Goal: Task Accomplishment & Management: Use online tool/utility

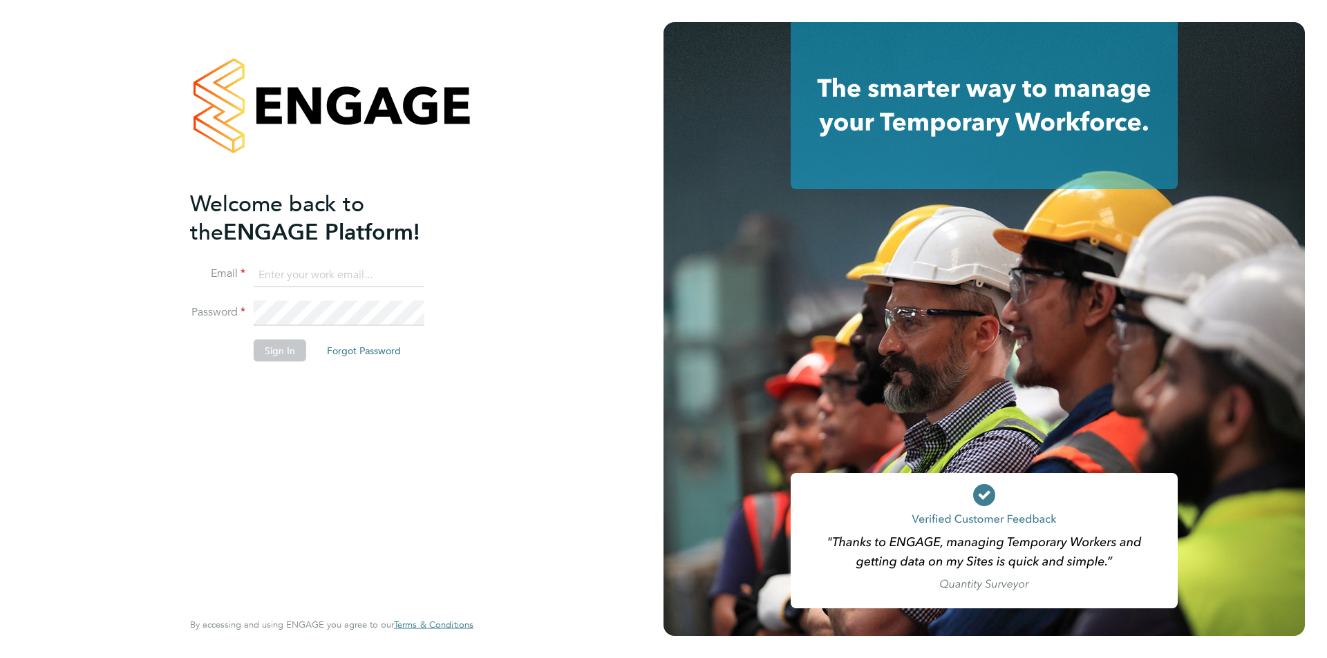
type input "laura@thetrusthub.com"
click at [278, 353] on button "Sign In" at bounding box center [280, 351] width 53 height 22
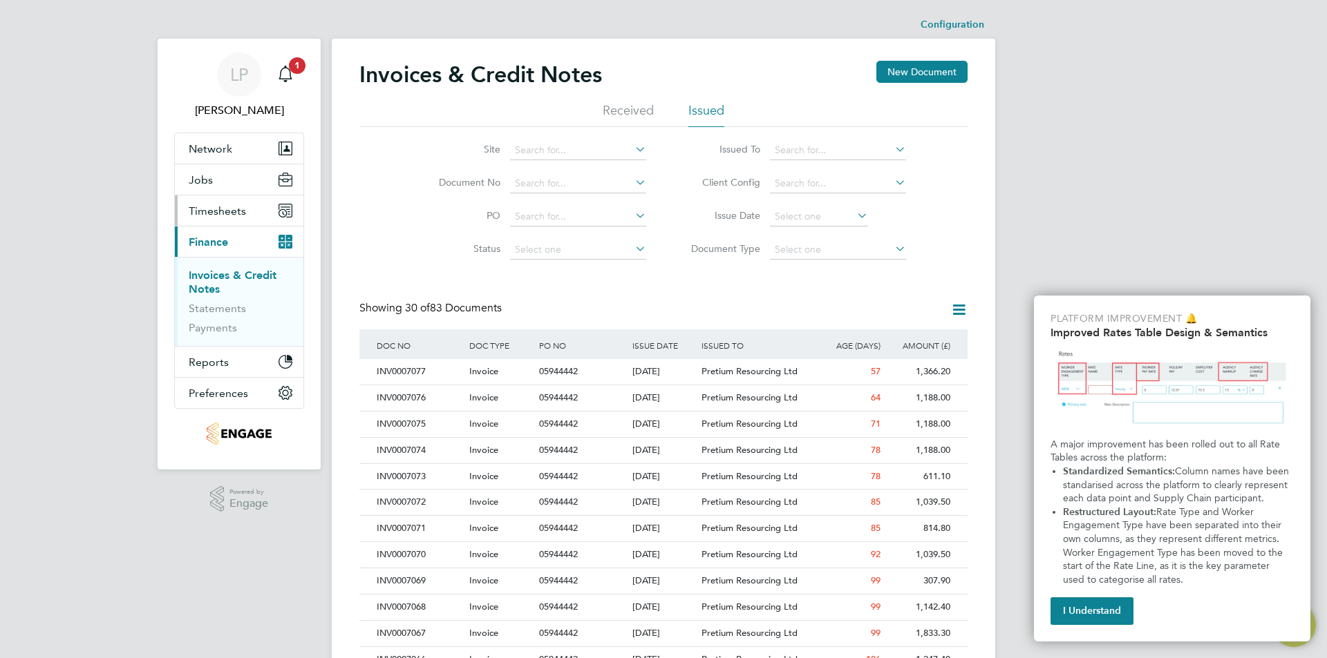
click at [229, 212] on span "Timesheets" at bounding box center [217, 211] width 57 height 13
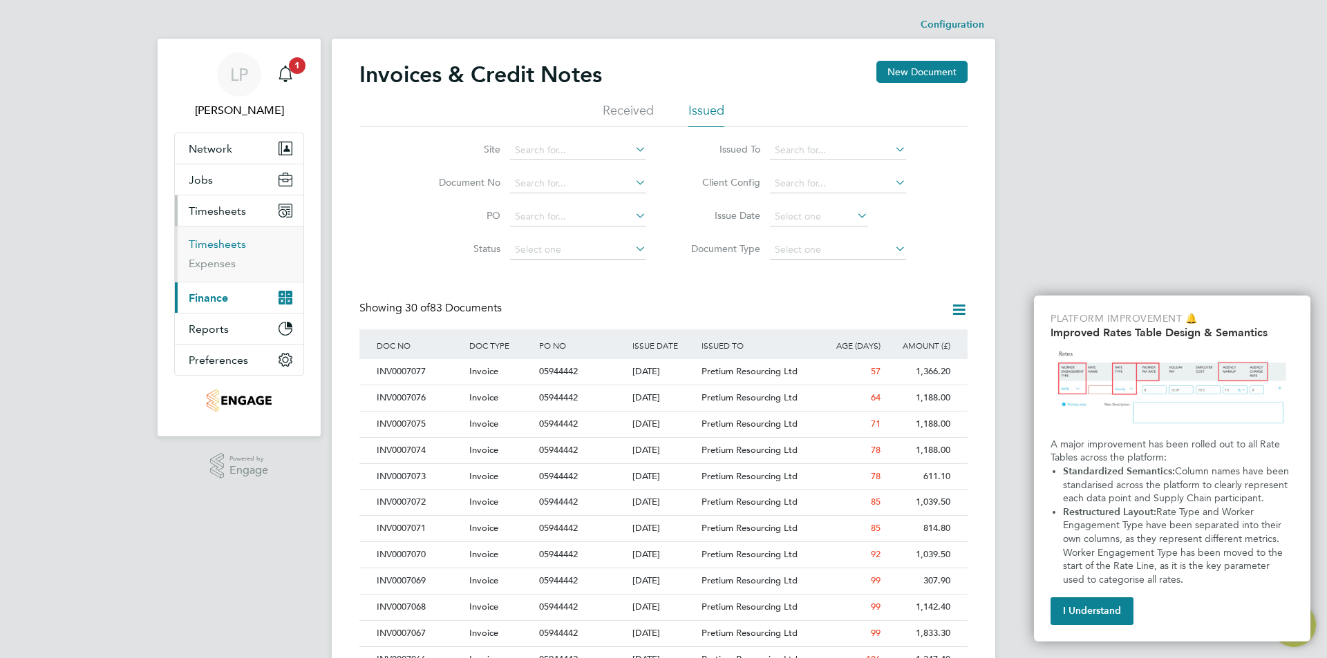
click at [240, 245] on link "Timesheets" at bounding box center [217, 244] width 57 height 13
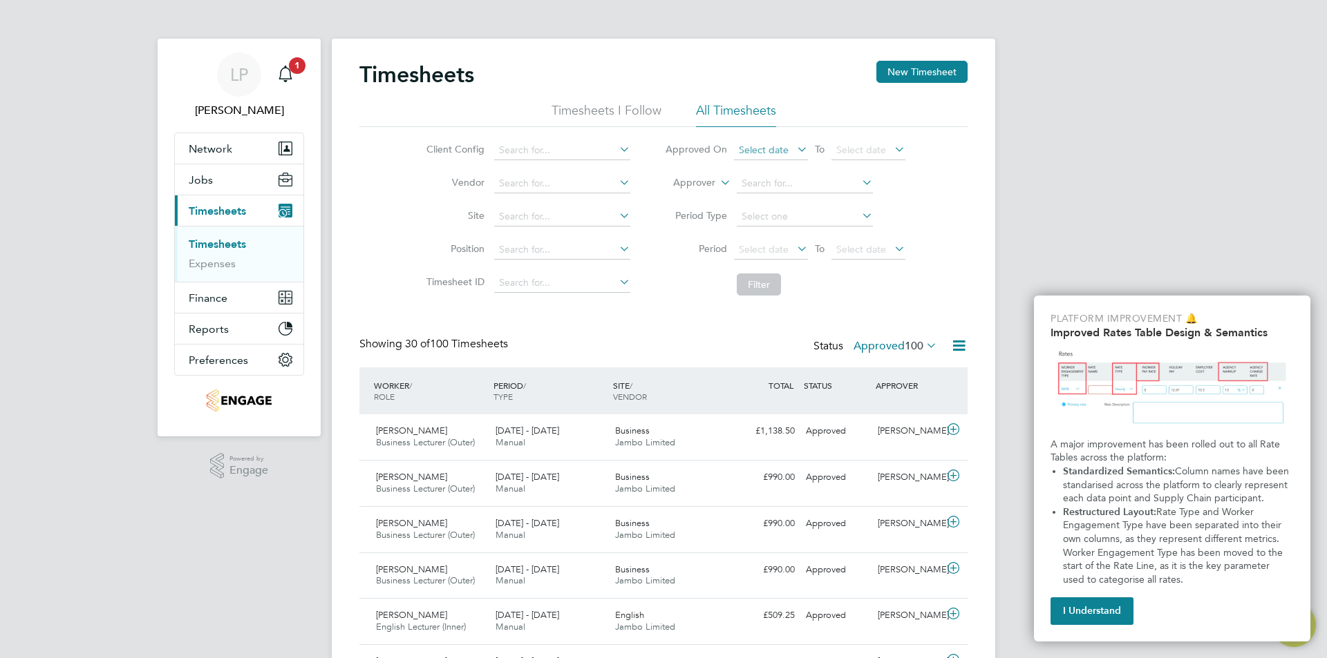
click at [781, 156] on span "Select date" at bounding box center [771, 151] width 74 height 19
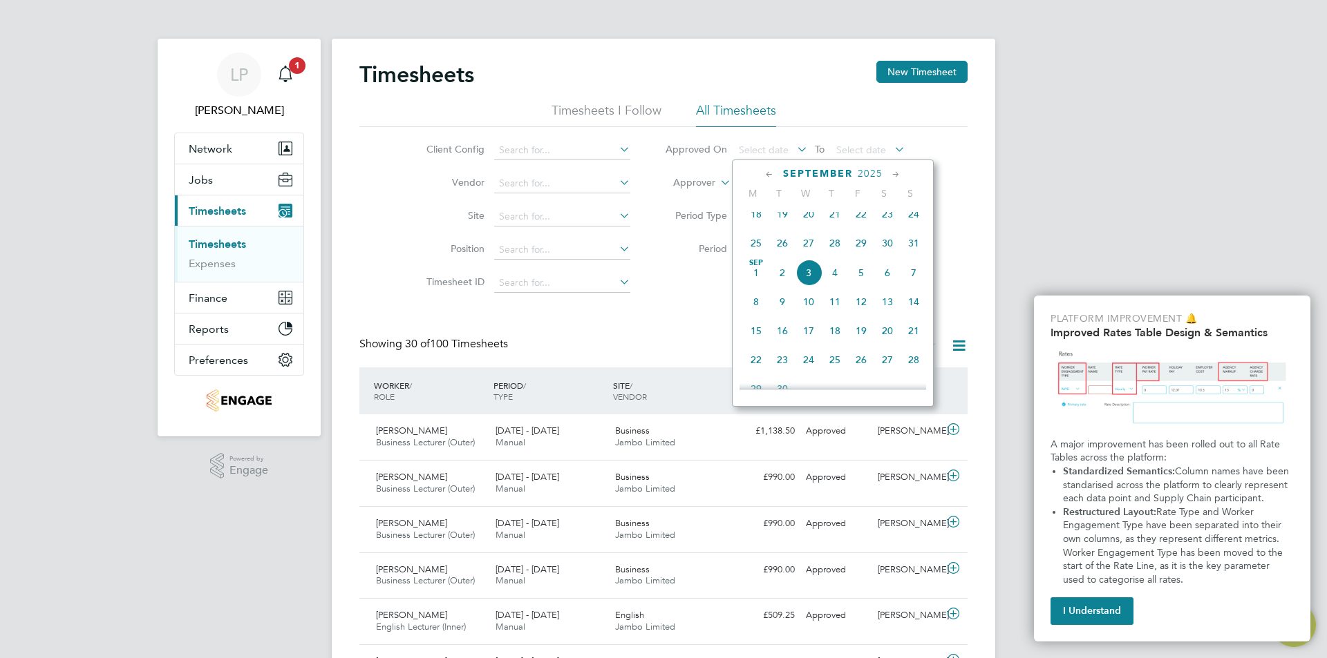
click at [810, 254] on span "27" at bounding box center [808, 243] width 26 height 26
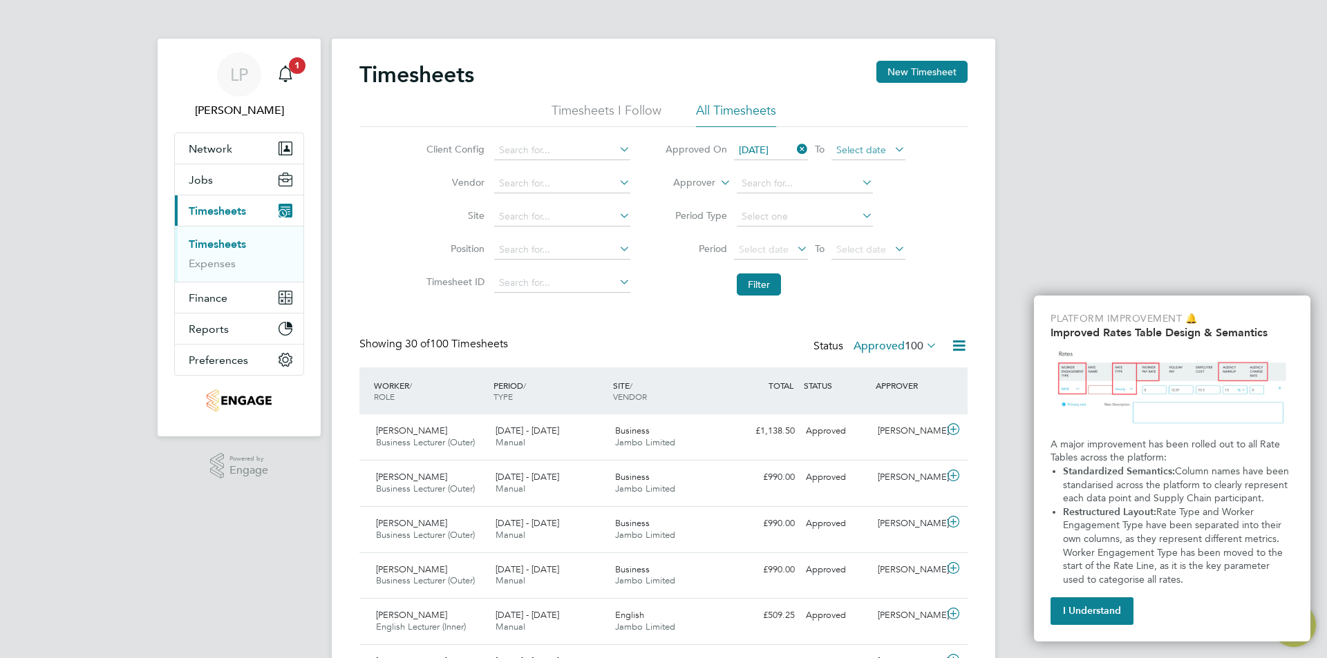
click at [846, 150] on span "Select date" at bounding box center [861, 150] width 50 height 12
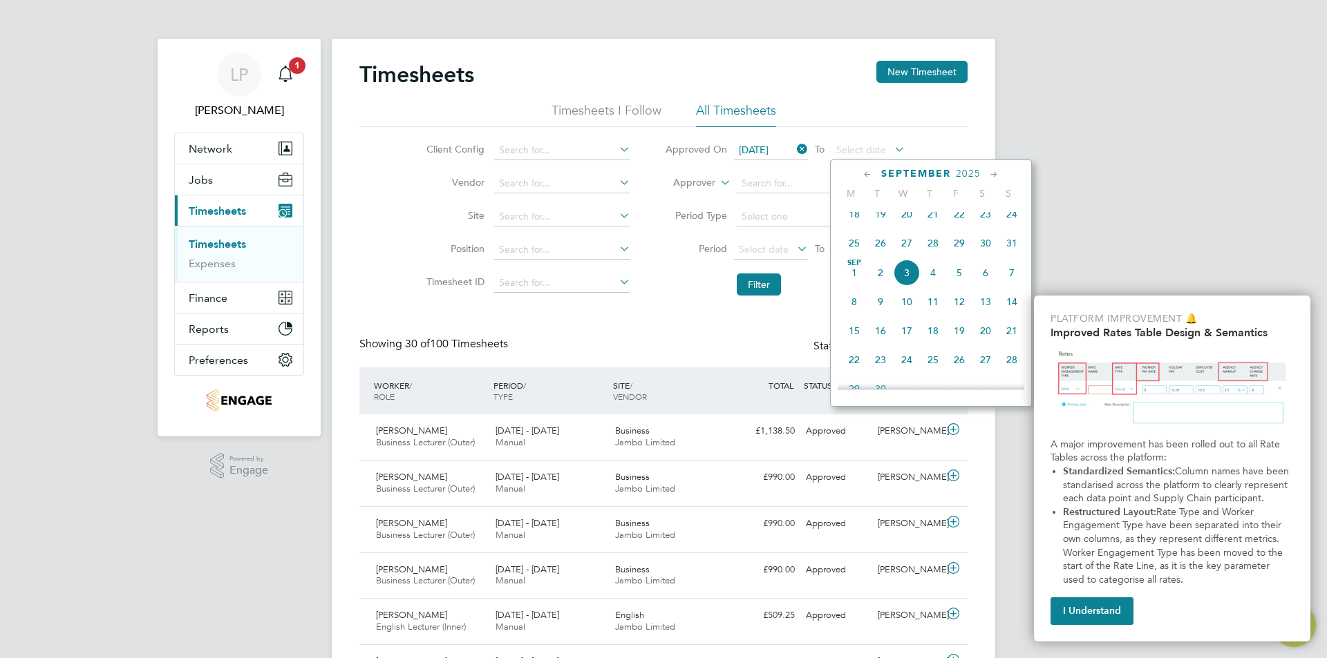
click at [903, 280] on span "3" at bounding box center [906, 273] width 26 height 26
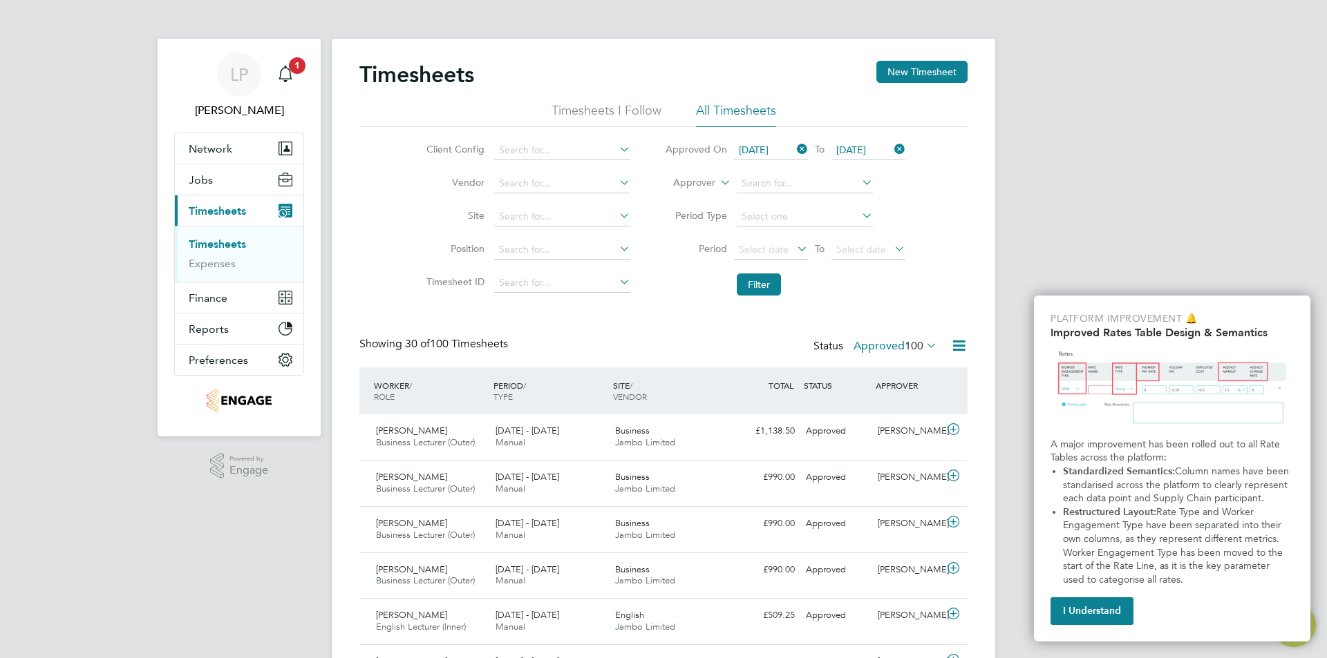
click at [768, 152] on span "[DATE]" at bounding box center [754, 150] width 30 height 12
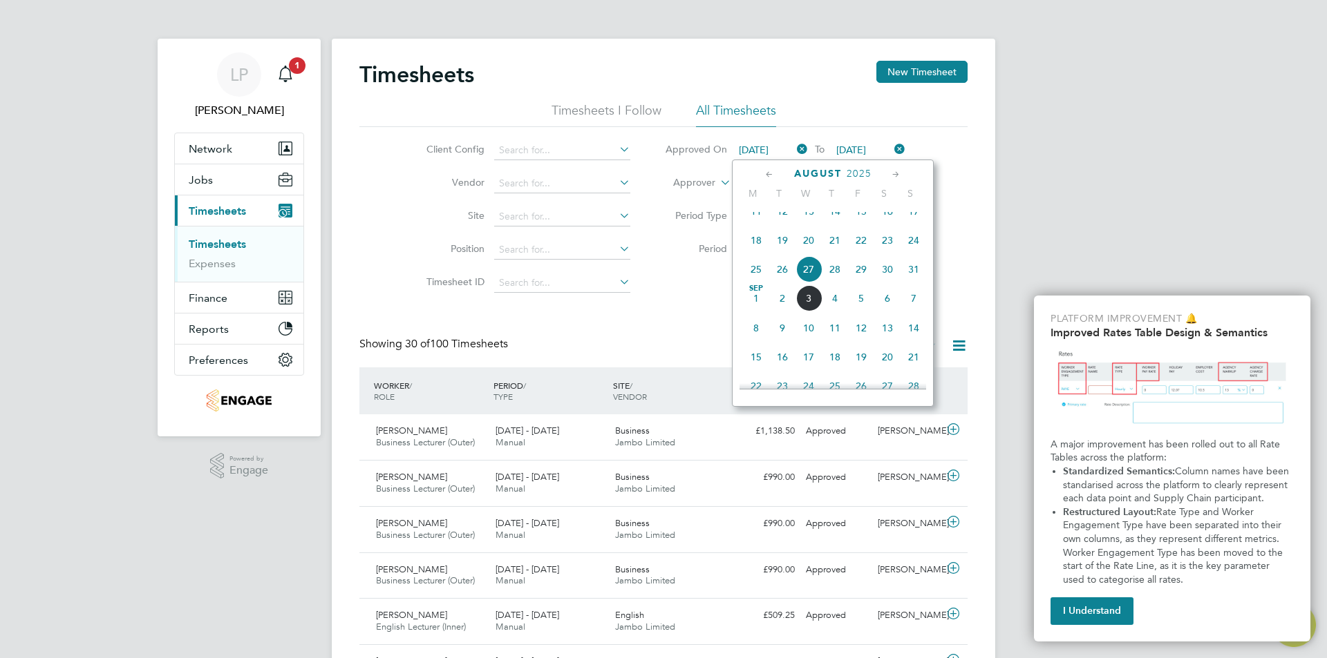
click at [811, 223] on span "13" at bounding box center [808, 211] width 26 height 26
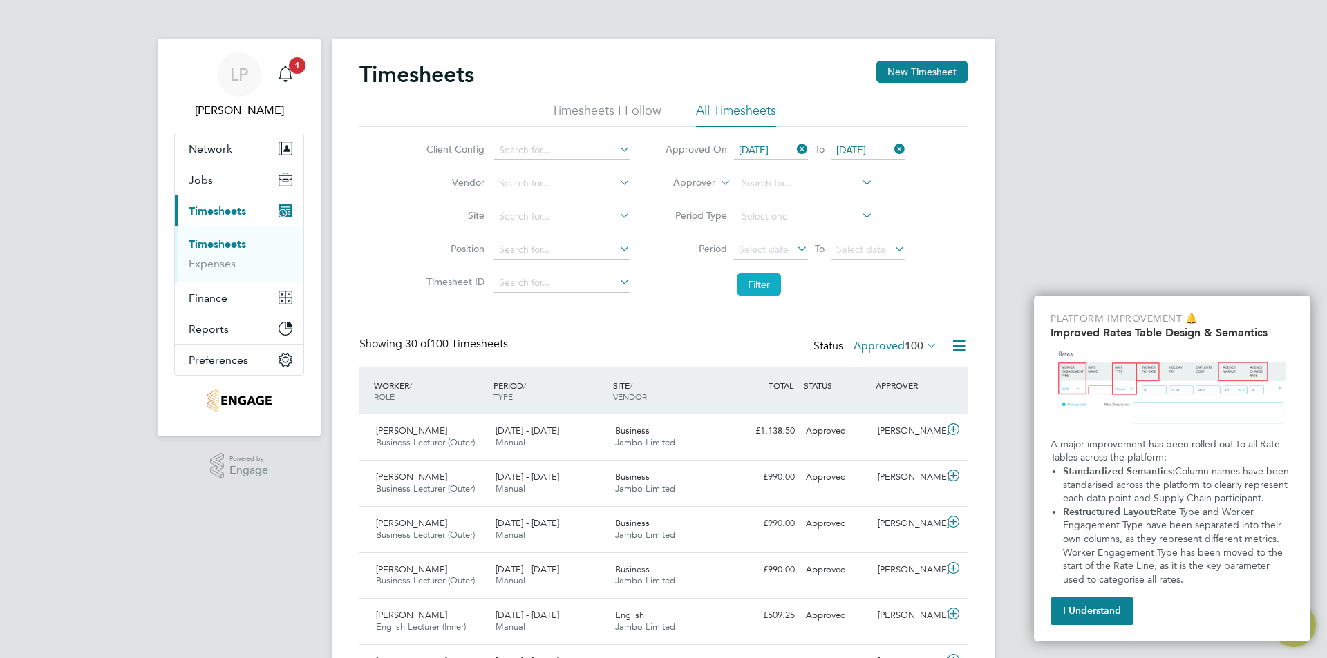
click at [763, 285] on button "Filter" at bounding box center [759, 285] width 44 height 22
